Goal: Task Accomplishment & Management: Use online tool/utility

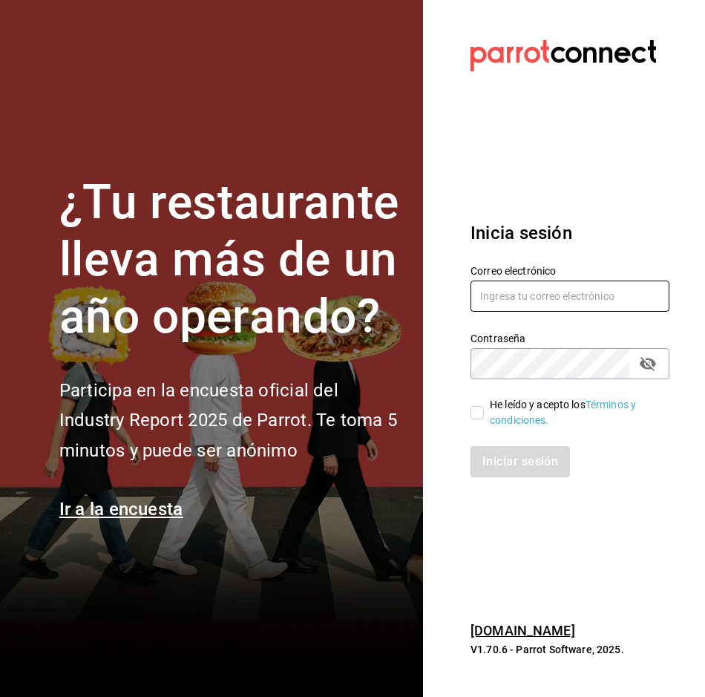
type input "alejandro.cortes@grupocosteno.com"
click at [476, 409] on input "He leído y acepto los Términos y condiciones." at bounding box center [477, 412] width 13 height 13
checkbox input "true"
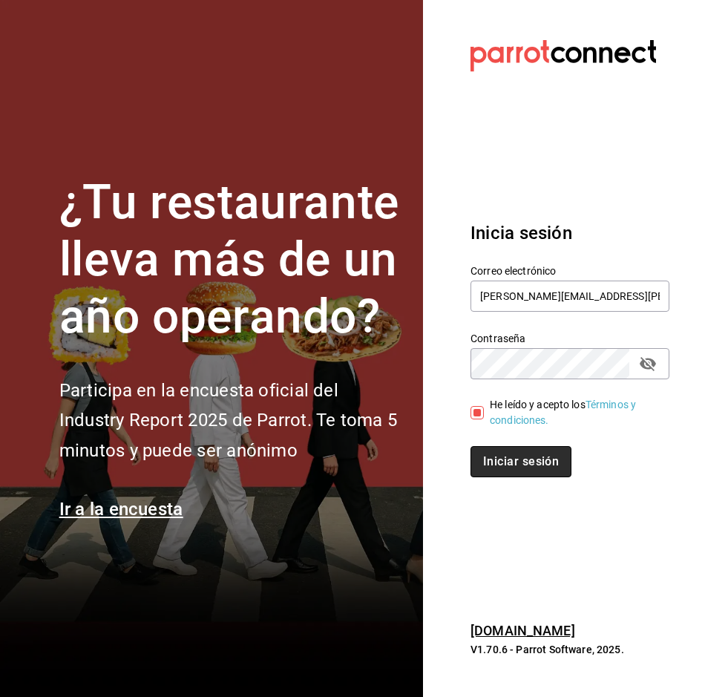
click at [515, 459] on button "Iniciar sesión" at bounding box center [521, 461] width 101 height 31
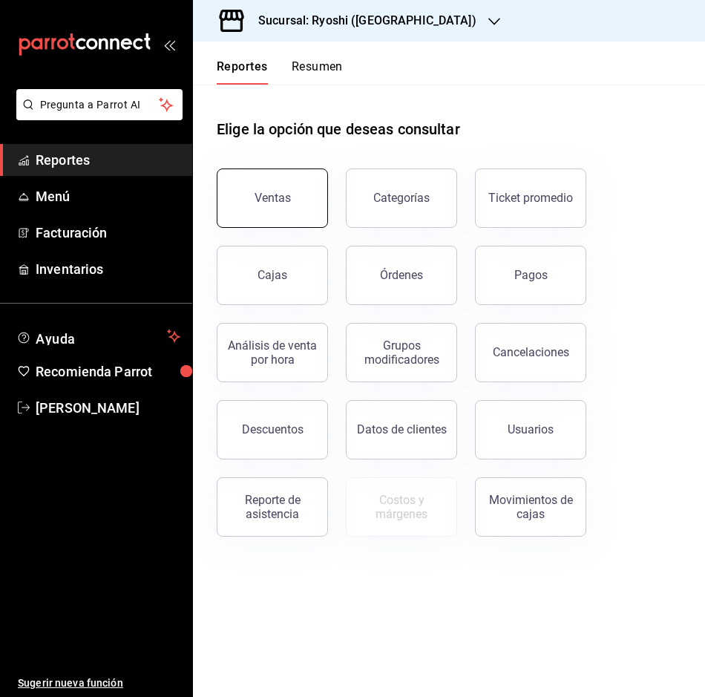
click at [296, 212] on button "Ventas" at bounding box center [272, 198] width 111 height 59
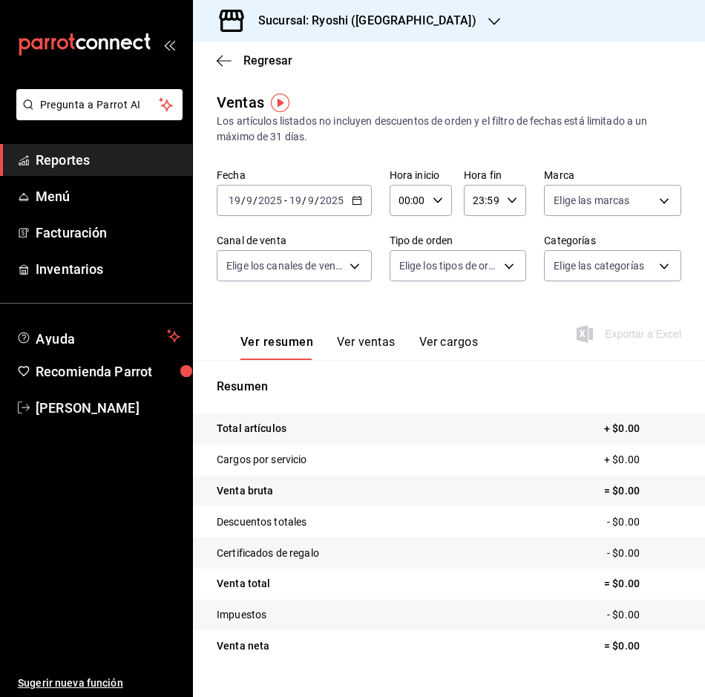
click at [362, 202] on div "[DATE] [DATE] - [DATE] [DATE]" at bounding box center [294, 200] width 155 height 31
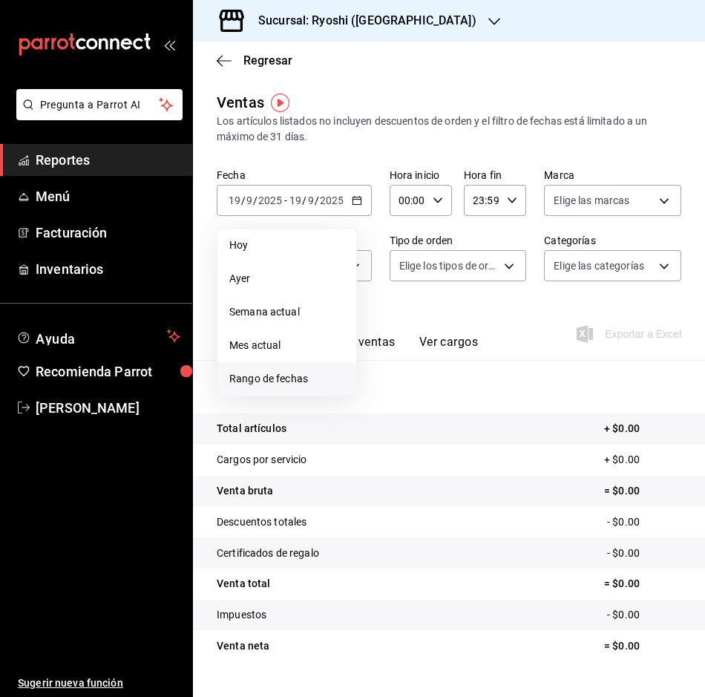
click at [318, 384] on span "Rango de fechas" at bounding box center [286, 379] width 115 height 16
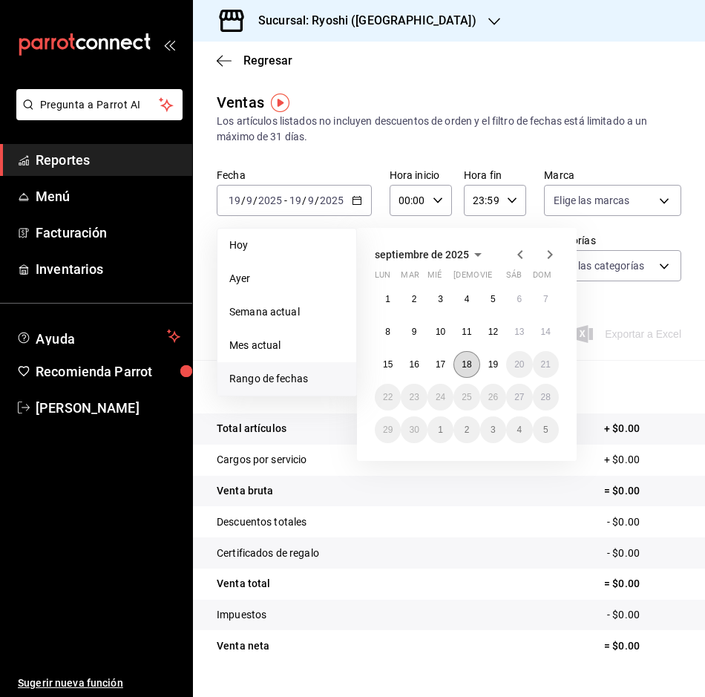
click at [474, 365] on button "18" at bounding box center [467, 364] width 26 height 27
click at [491, 365] on abbr "19" at bounding box center [494, 364] width 10 height 10
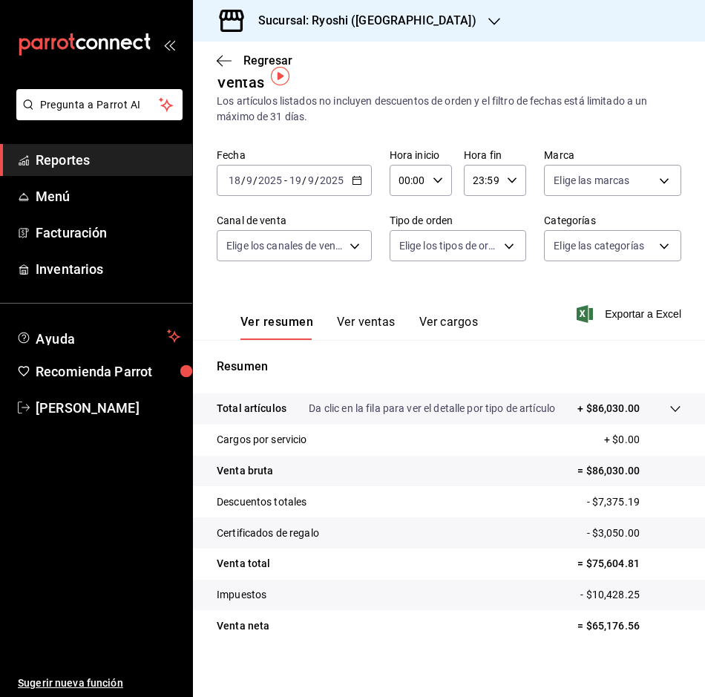
scroll to position [30, 0]
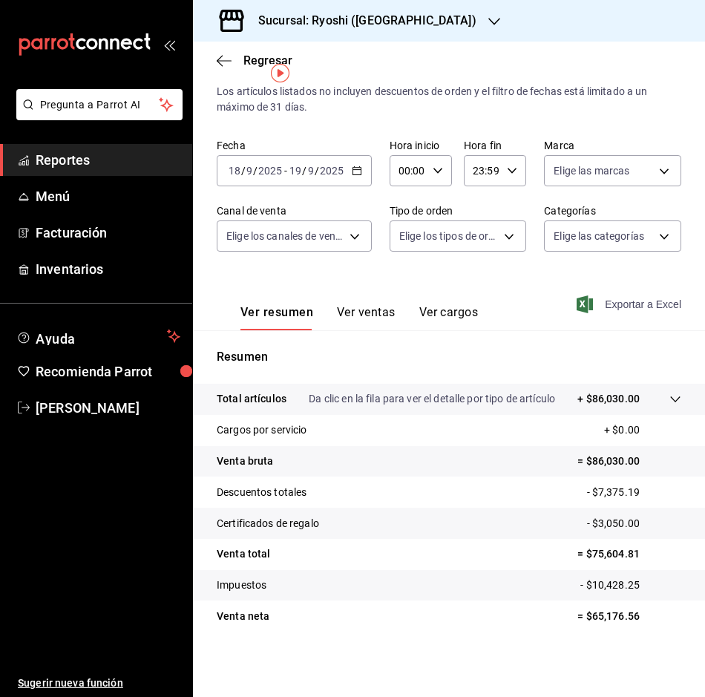
click at [612, 307] on span "Exportar a Excel" at bounding box center [631, 305] width 102 height 18
click at [223, 54] on icon "button" at bounding box center [224, 60] width 15 height 13
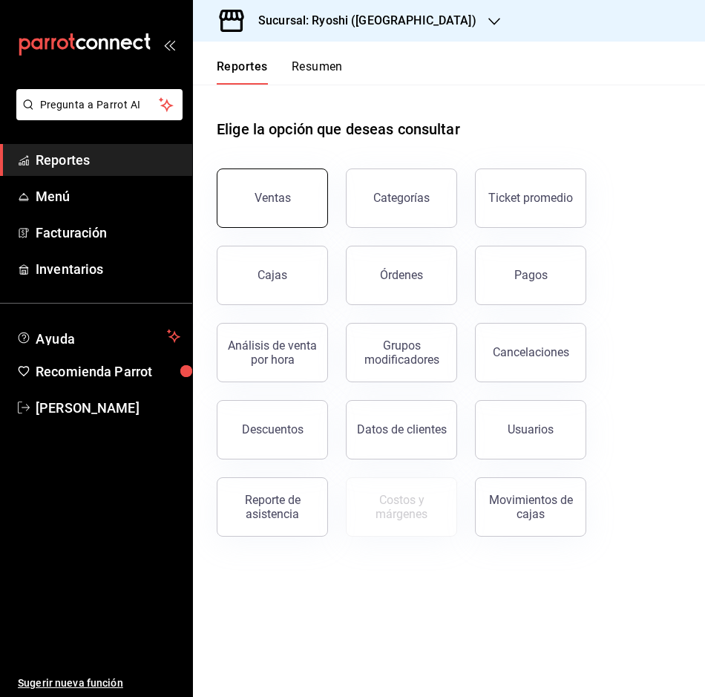
click at [230, 177] on button "Ventas" at bounding box center [272, 198] width 111 height 59
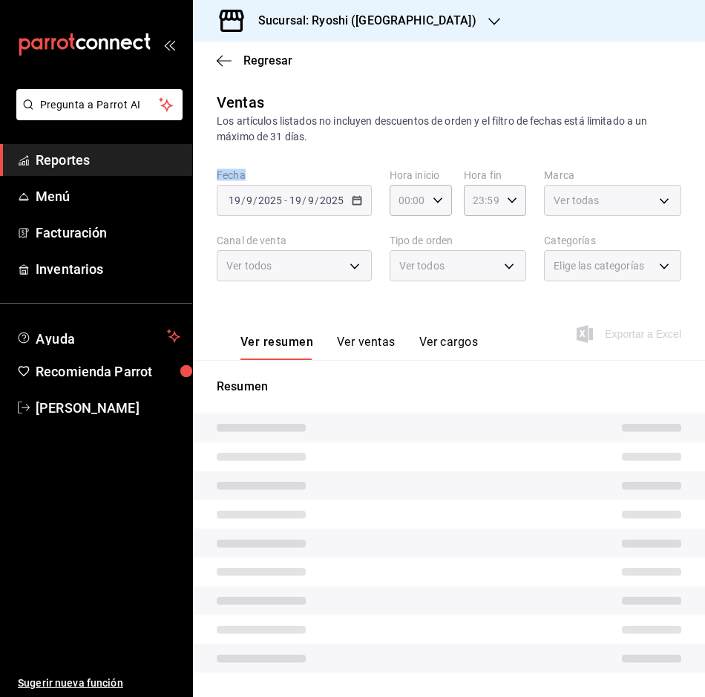
click at [230, 177] on label "Fecha" at bounding box center [294, 175] width 155 height 10
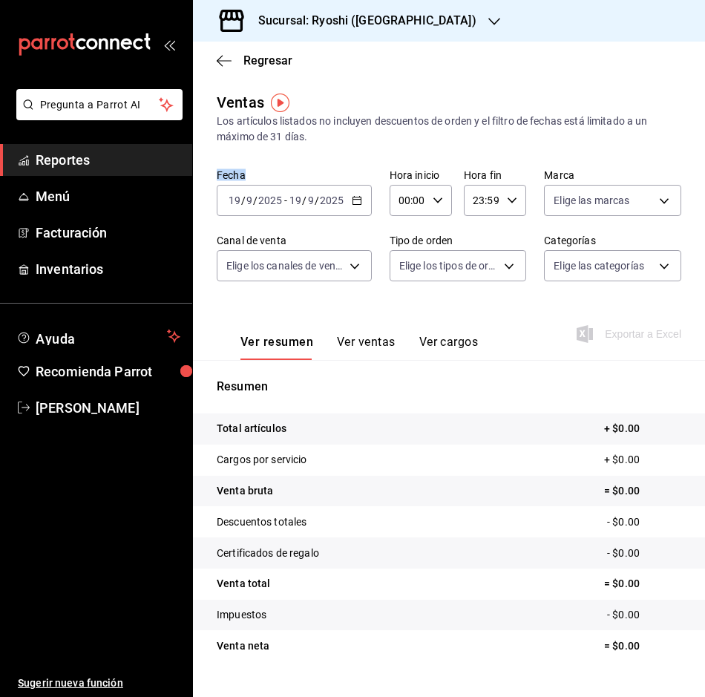
click at [356, 205] on \(Stroke\) "button" at bounding box center [357, 201] width 9 height 8
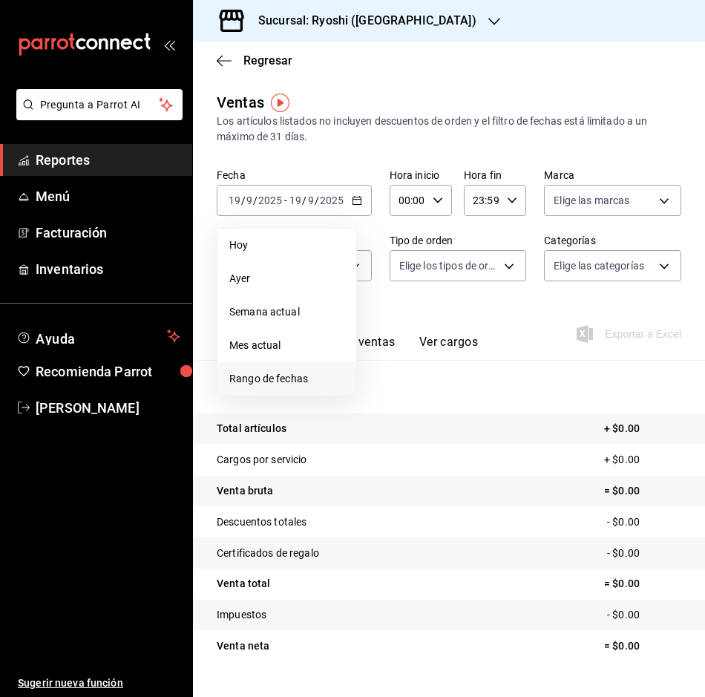
click at [310, 379] on span "Rango de fechas" at bounding box center [286, 379] width 115 height 16
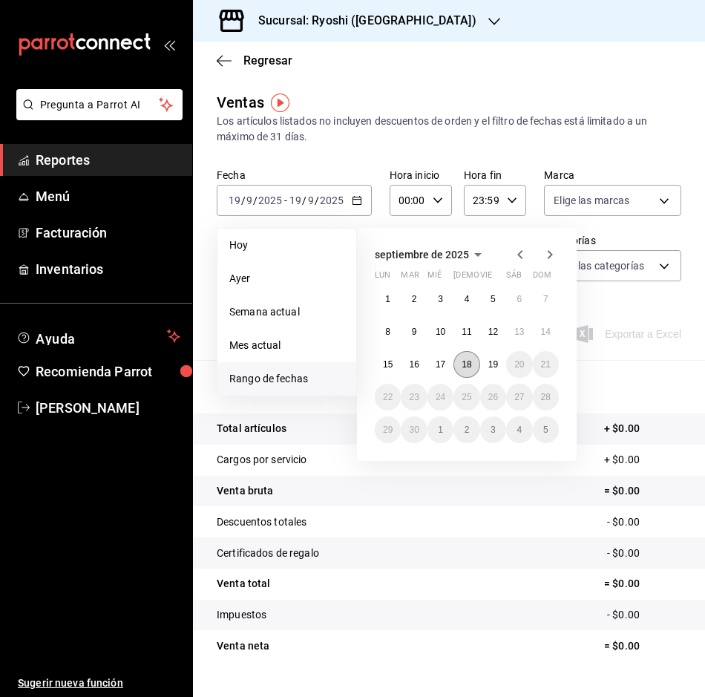
click at [463, 366] on abbr "18" at bounding box center [467, 364] width 10 height 10
click at [475, 368] on button "18" at bounding box center [467, 364] width 26 height 27
click at [492, 363] on abbr "19" at bounding box center [494, 364] width 10 height 10
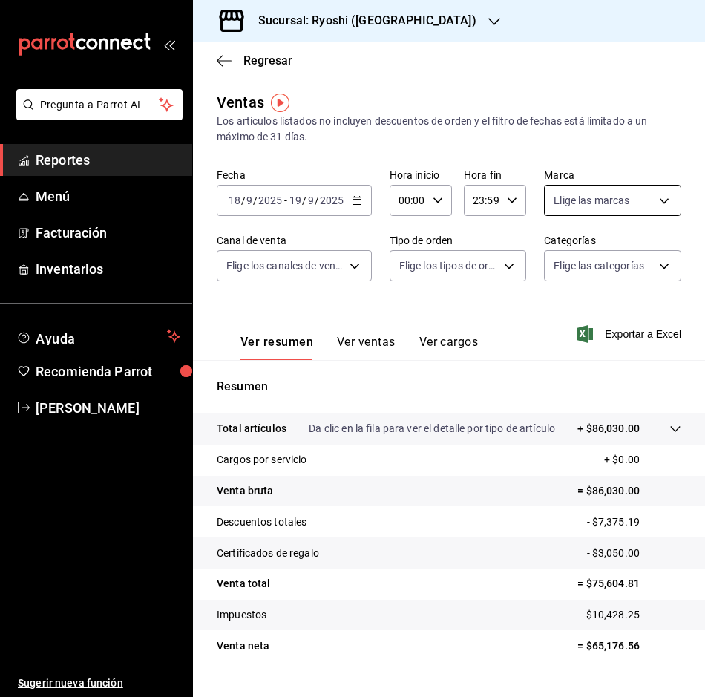
click at [652, 206] on body "Pregunta a Parrot AI Reportes Menú Facturación Inventarios Ayuda Recomienda Par…" at bounding box center [352, 348] width 705 height 697
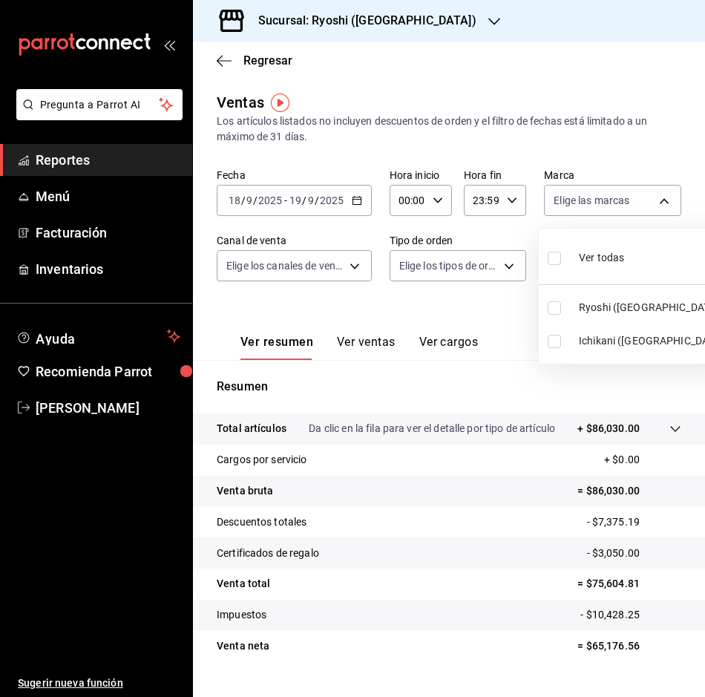
click at [561, 307] on input "checkbox" at bounding box center [554, 307] width 13 height 13
checkbox input "true"
type input "26ca50e5-a845-484f-a54e-8a4432b79f59"
click at [128, 538] on div at bounding box center [352, 348] width 705 height 697
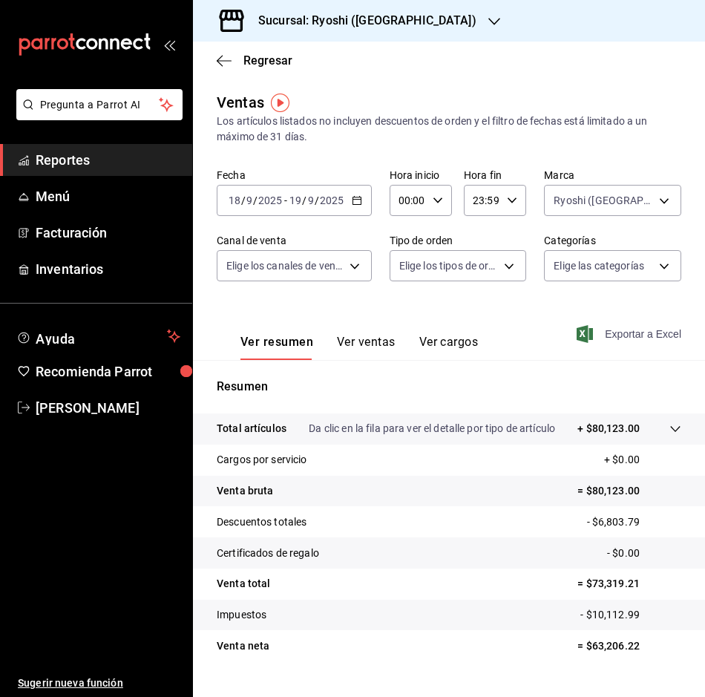
click at [605, 339] on span "Exportar a Excel" at bounding box center [631, 334] width 102 height 18
click at [605, 339] on div "Exportando a excel..." at bounding box center [621, 333] width 120 height 13
click at [227, 56] on icon "button" at bounding box center [224, 60] width 15 height 13
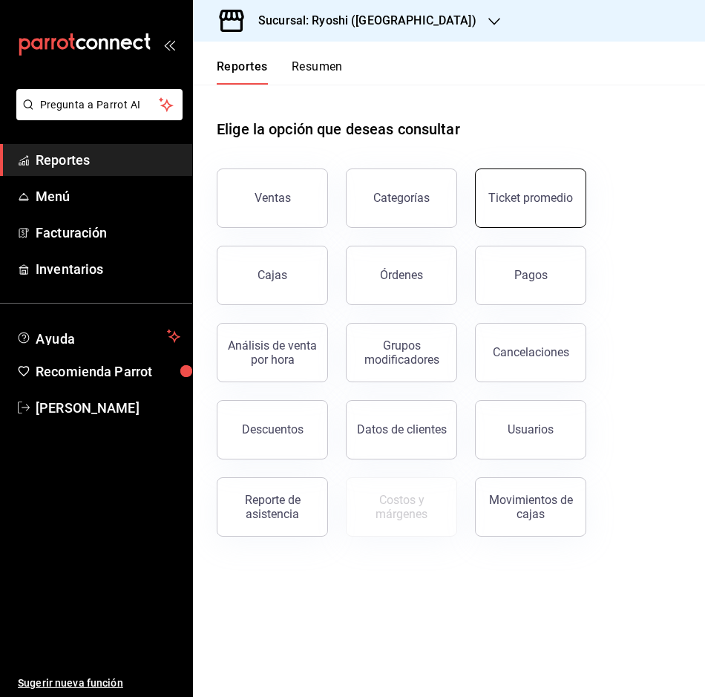
click at [549, 205] on button "Ticket promedio" at bounding box center [530, 198] width 111 height 59
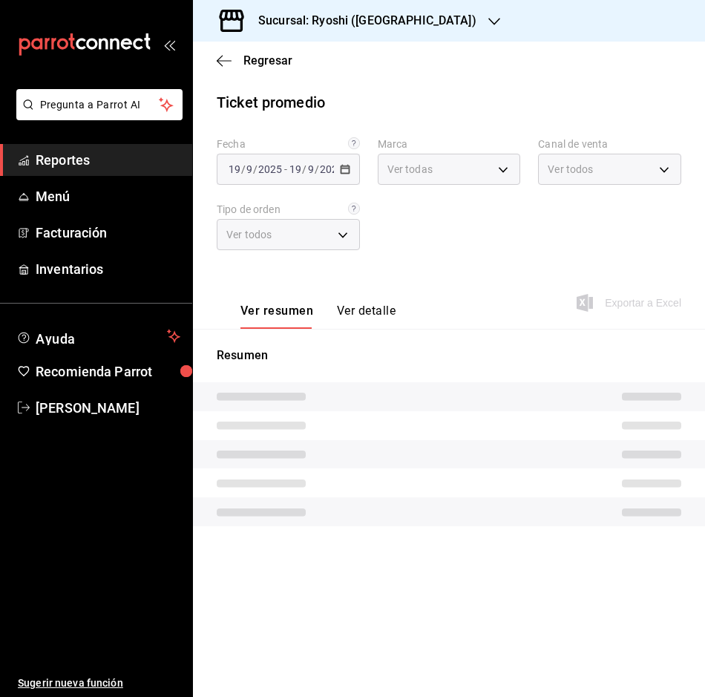
click at [549, 205] on div "Fecha [DATE] [DATE] - [DATE] [DATE] Marca Ver todas Canal de venta Ver todos Ti…" at bounding box center [449, 202] width 465 height 131
type input "26ca50e5-a845-484f-a54e-8a4432b79f59,e80bf875-3c9c-4ad9-8c6a-14c8262011fc"
type input "PARROT,UBER_EATS,RAPPI,DIDI_FOOD,ONLINE"
type input "8361b891-a2e9-4fcd-a853-f9fc8036f76a,b76ec9ad-9f52-4de9-91c0-fd75567639de,0d81c…"
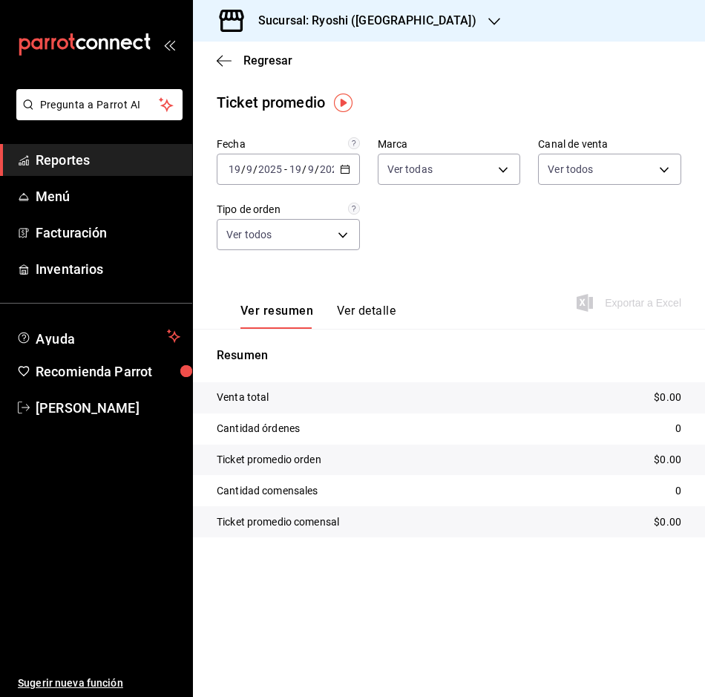
click at [347, 173] on \(Stroke\) "button" at bounding box center [345, 170] width 9 height 8
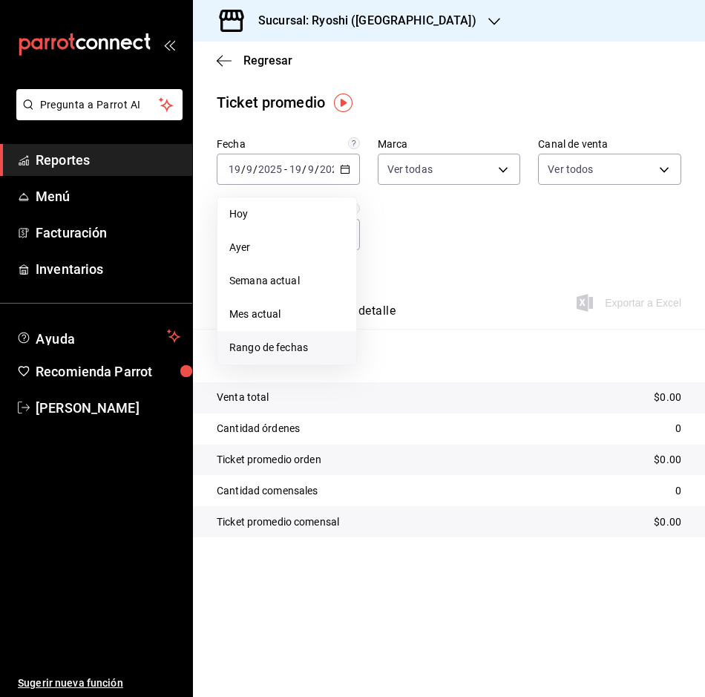
click at [259, 349] on span "Rango de fechas" at bounding box center [286, 348] width 115 height 16
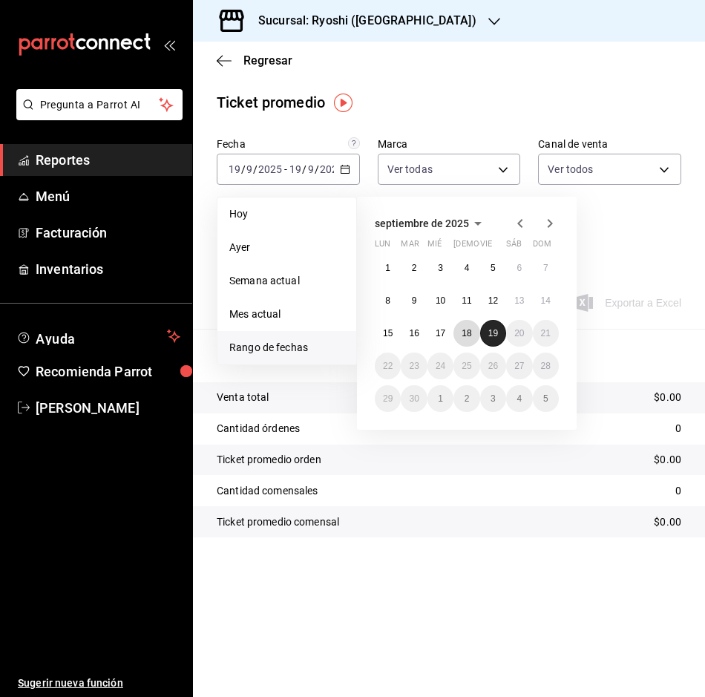
drag, startPoint x: 465, startPoint y: 329, endPoint x: 487, endPoint y: 326, distance: 22.5
click at [468, 329] on abbr "18" at bounding box center [467, 333] width 10 height 10
click at [488, 325] on button "19" at bounding box center [493, 333] width 26 height 27
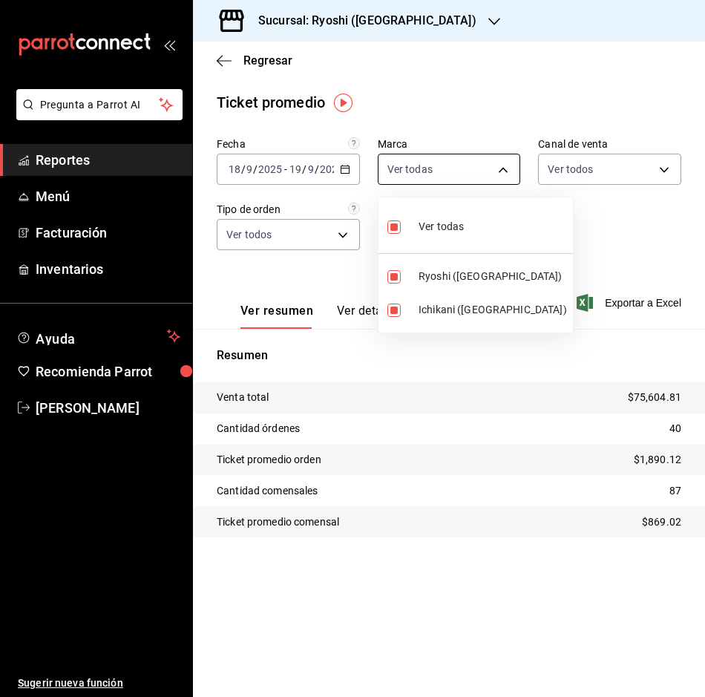
click at [503, 163] on body "Pregunta a Parrot AI Reportes Menú Facturación Inventarios Ayuda Recomienda Par…" at bounding box center [352, 348] width 705 height 697
click at [399, 310] on input "checkbox" at bounding box center [394, 310] width 13 height 13
checkbox input "false"
type input "26ca50e5-a845-484f-a54e-8a4432b79f59"
checkbox input "false"
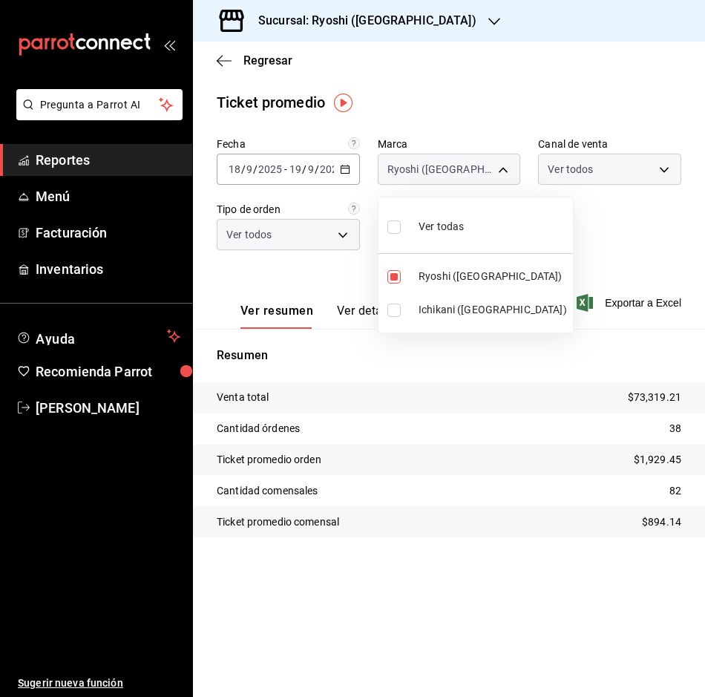
click at [575, 259] on div at bounding box center [352, 348] width 705 height 697
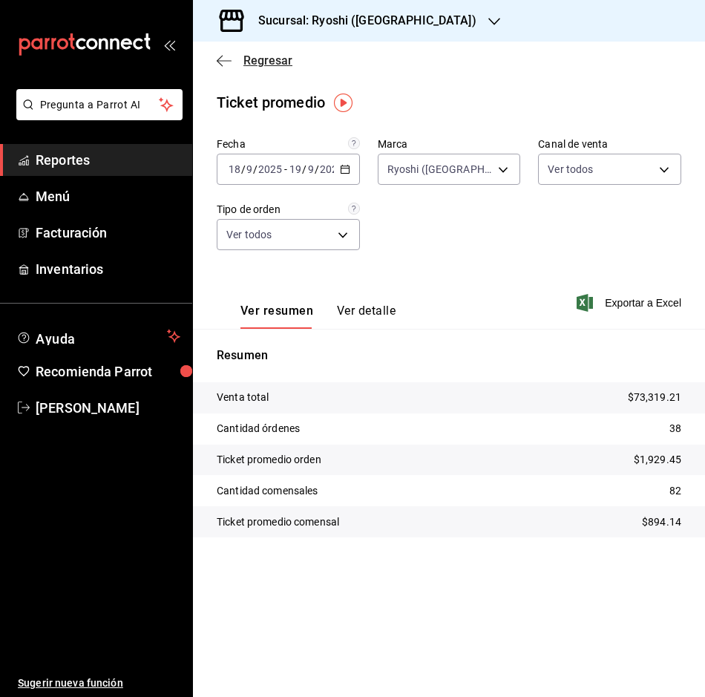
click at [223, 57] on icon "button" at bounding box center [224, 60] width 15 height 13
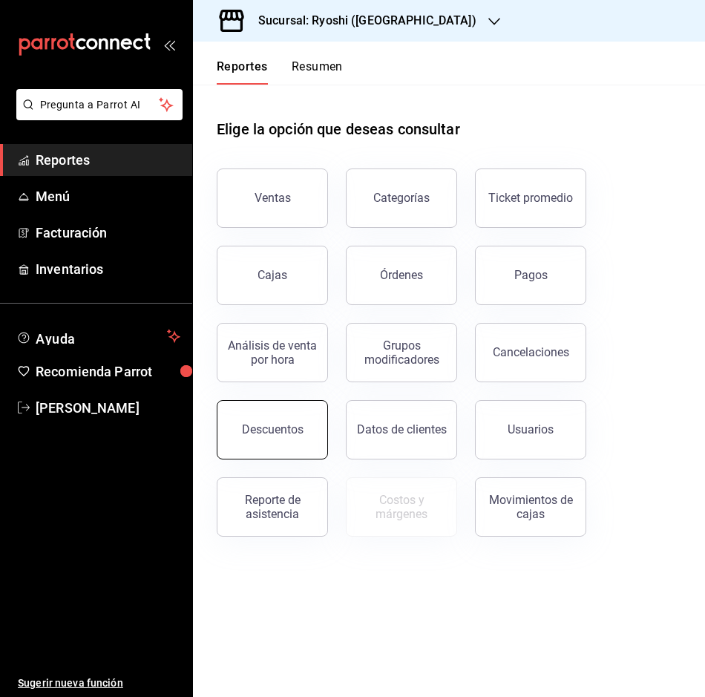
click at [258, 431] on div "Descuentos" at bounding box center [273, 429] width 62 height 14
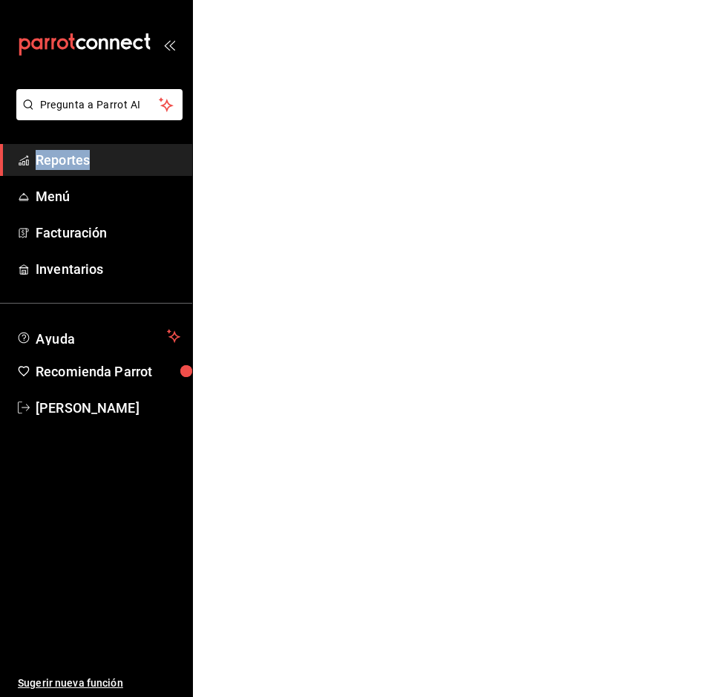
click at [258, 0] on html "Pregunta a Parrot AI Reportes Menú Facturación Inventarios Ayuda Recomienda Par…" at bounding box center [352, 0] width 705 height 0
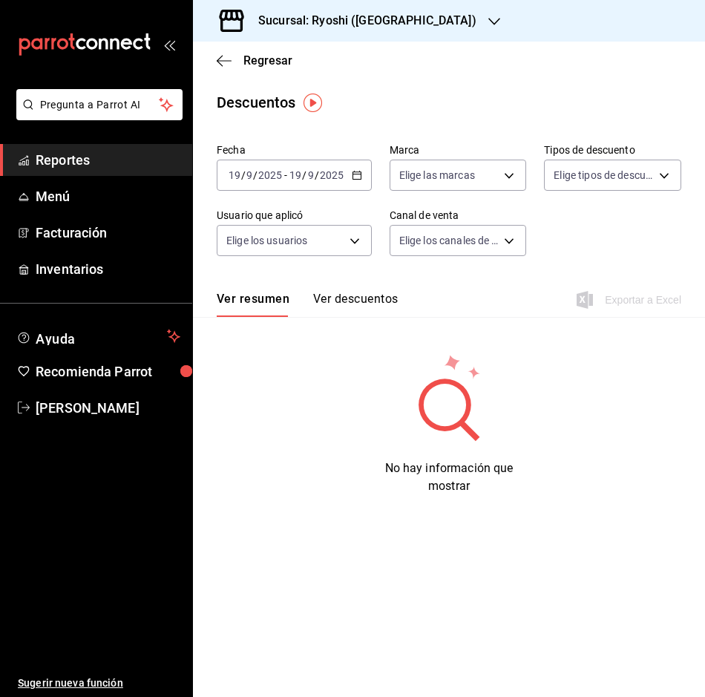
click at [355, 182] on div "[DATE] [DATE] - [DATE] [DATE]" at bounding box center [294, 175] width 155 height 31
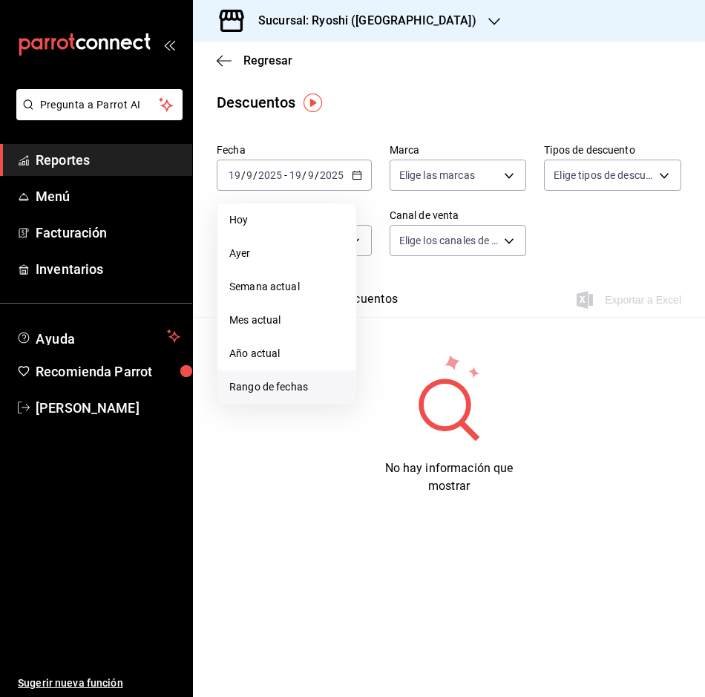
click at [266, 385] on span "Rango de fechas" at bounding box center [286, 387] width 115 height 16
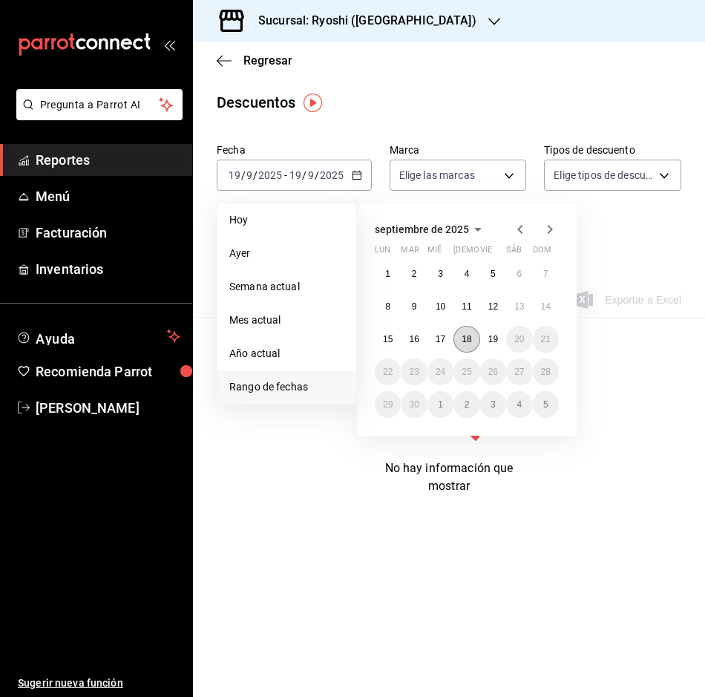
click at [461, 338] on button "18" at bounding box center [467, 339] width 26 height 27
click at [489, 337] on abbr "19" at bounding box center [494, 339] width 10 height 10
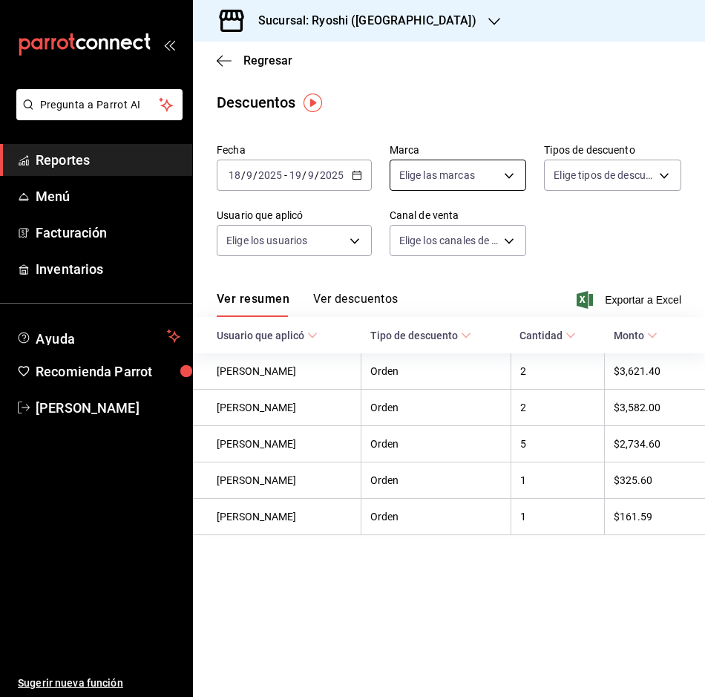
click at [509, 169] on body "Pregunta a Parrot AI Reportes Menú Facturación Inventarios Ayuda Recomienda Par…" at bounding box center [352, 348] width 705 height 697
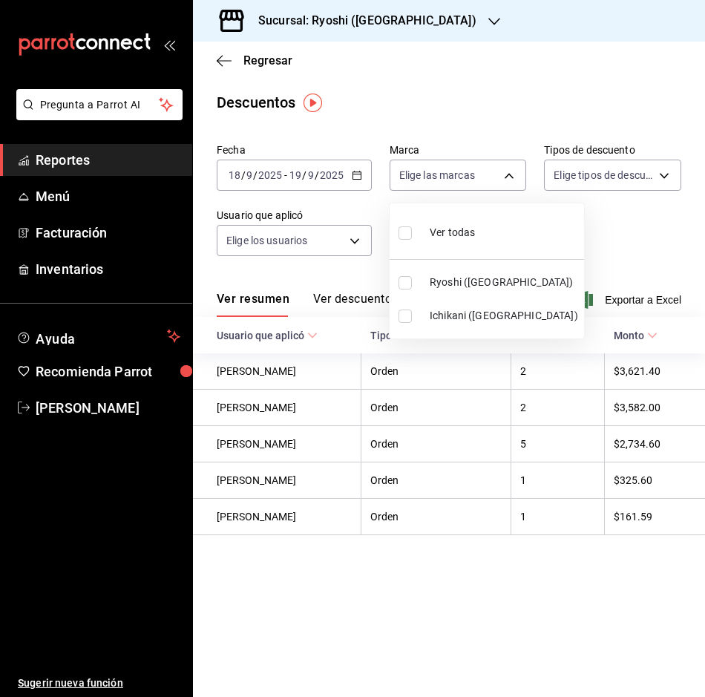
click at [408, 279] on input "checkbox" at bounding box center [405, 282] width 13 height 13
checkbox input "true"
type input "26ca50e5-a845-484f-a54e-8a4432b79f59"
click at [411, 603] on div at bounding box center [352, 348] width 705 height 697
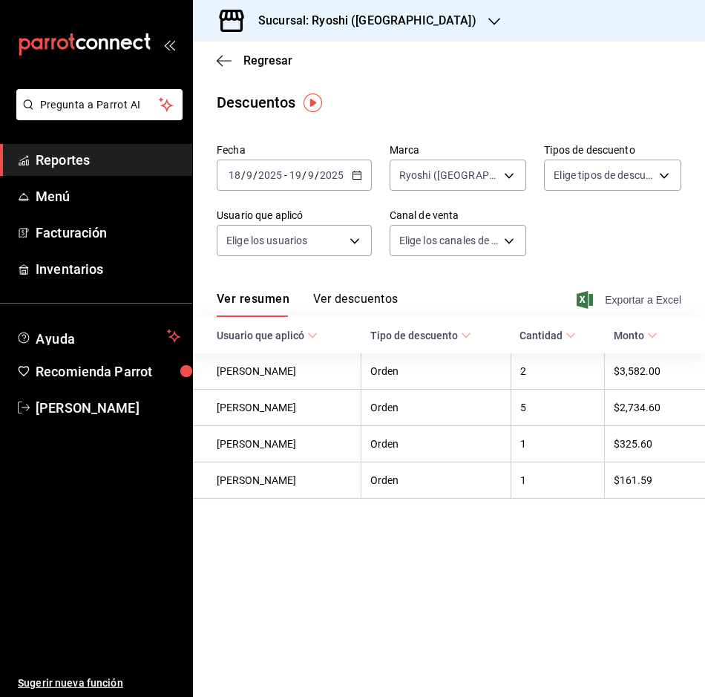
click at [625, 301] on span "Exportar a Excel" at bounding box center [631, 300] width 102 height 18
